Goal: Find specific page/section: Find specific page/section

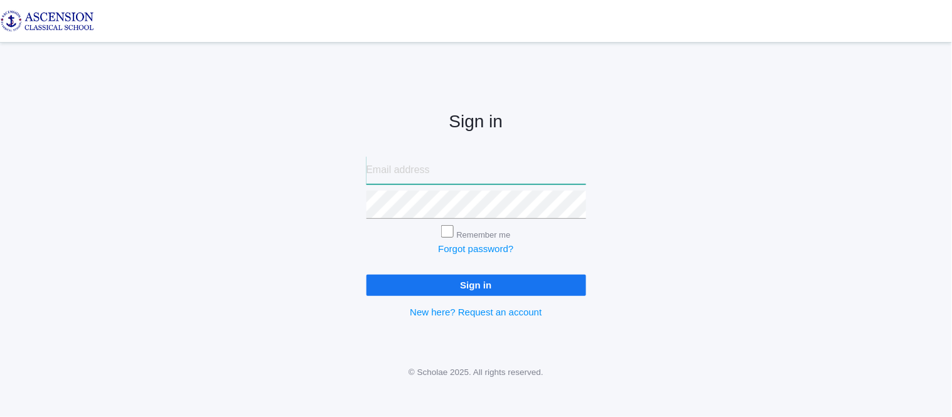
type input "admin@ascensionclassicalschool.org"
click at [472, 284] on input "Sign in" at bounding box center [477, 285] width 220 height 21
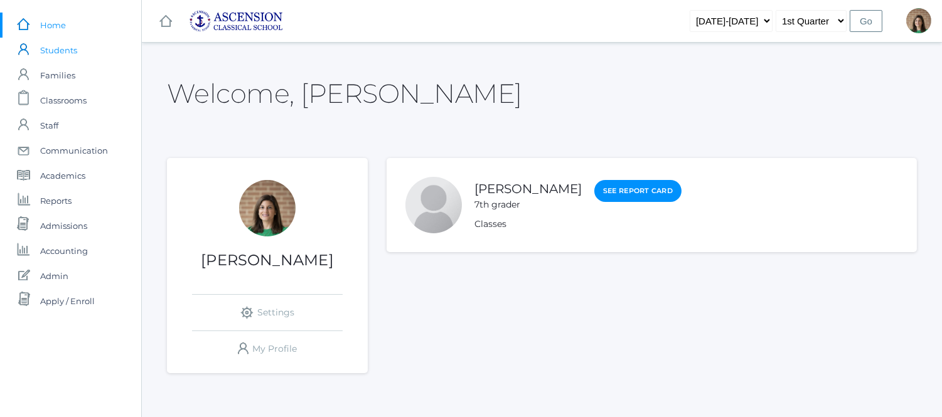
click at [61, 53] on span "Students" at bounding box center [58, 50] width 37 height 25
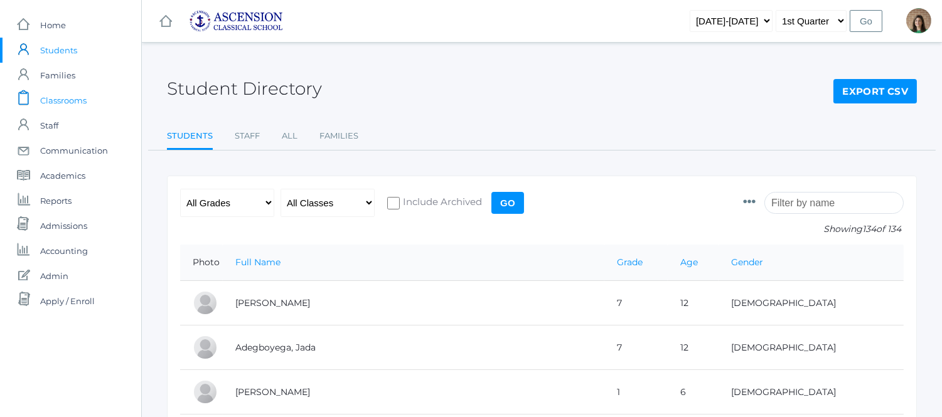
click at [46, 99] on span "Classrooms" at bounding box center [63, 100] width 46 height 25
